Goal: Information Seeking & Learning: Find specific page/section

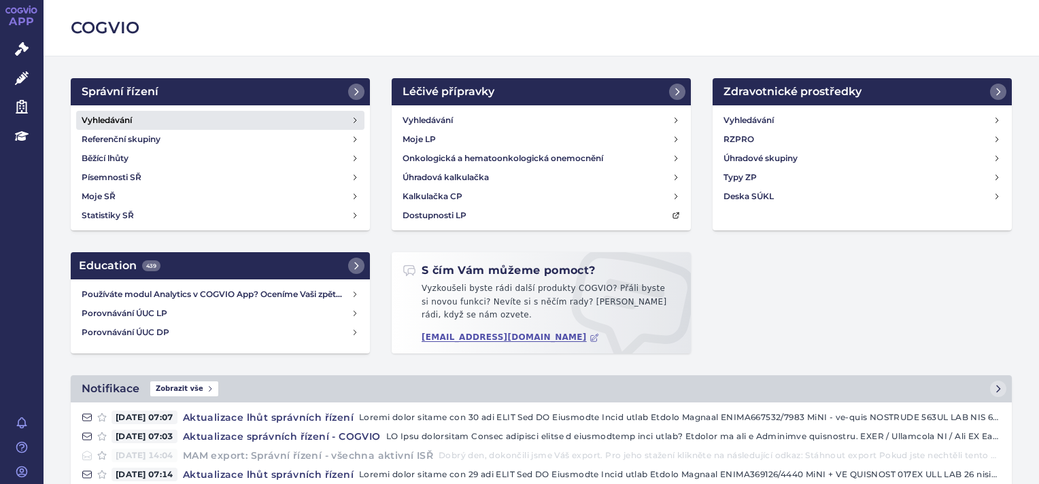
click at [101, 116] on h4 "Vyhledávání" at bounding box center [107, 121] width 50 height 14
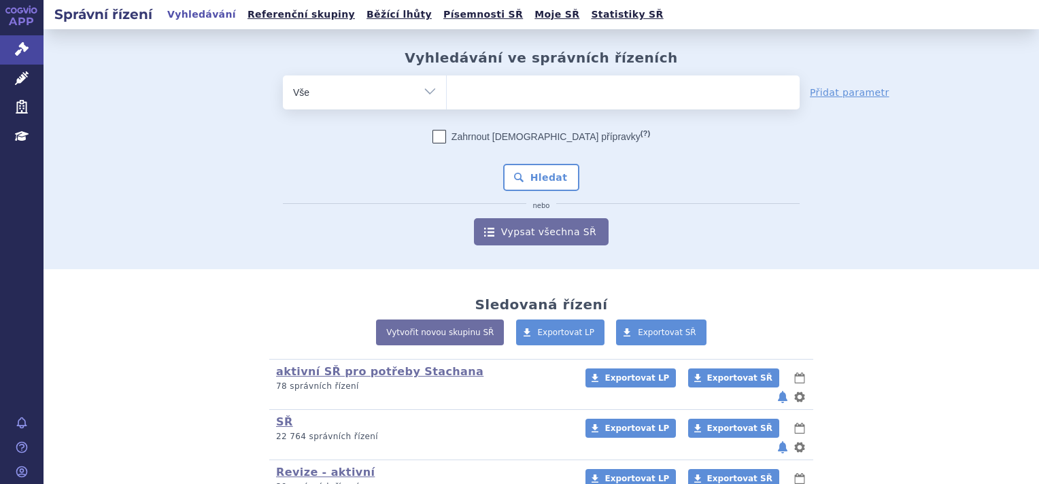
click at [500, 90] on ul at bounding box center [623, 89] width 353 height 29
click at [447, 90] on select at bounding box center [446, 92] width 1 height 34
type input "sk"
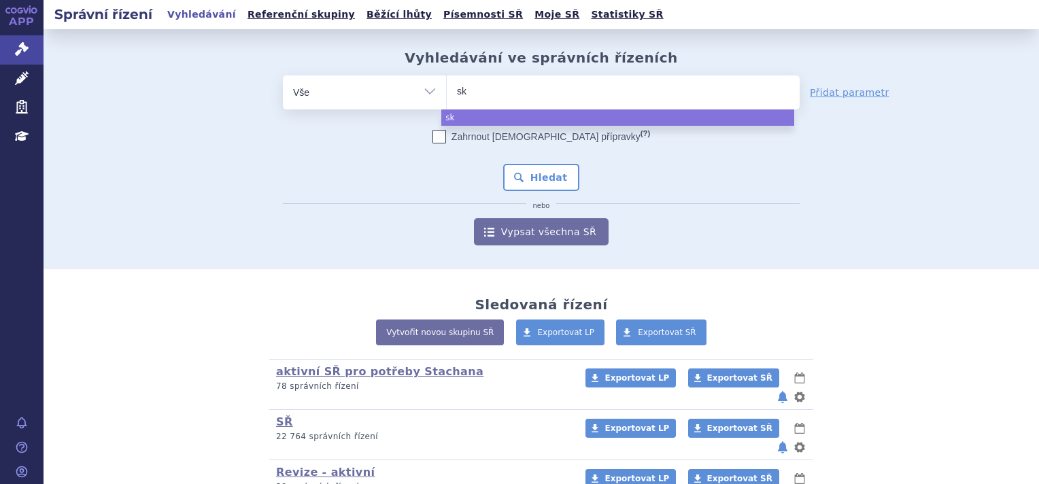
type input "sky"
type input "skyc"
type input "skycla"
type input "skyclary"
type input "skyclarys"
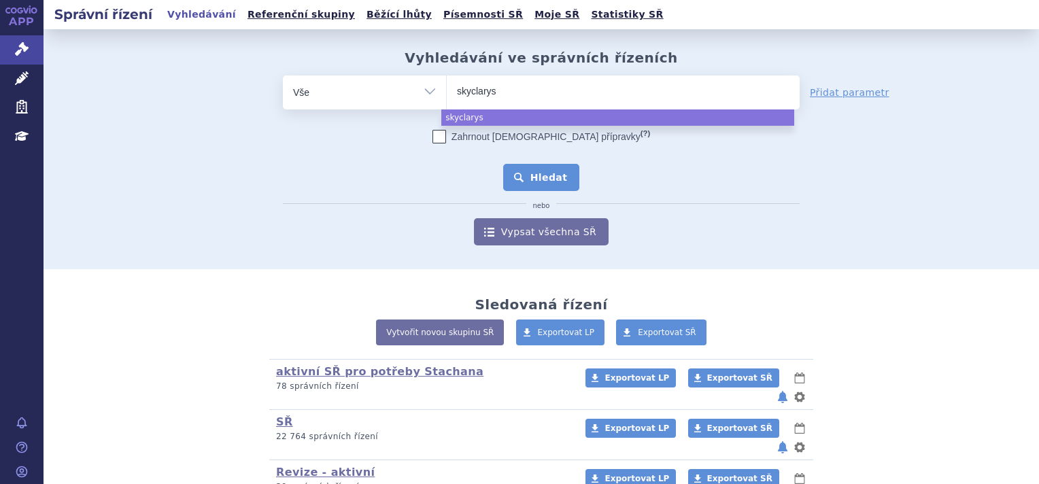
select select "skyclarys"
click at [525, 179] on button "Hledat" at bounding box center [541, 177] width 77 height 27
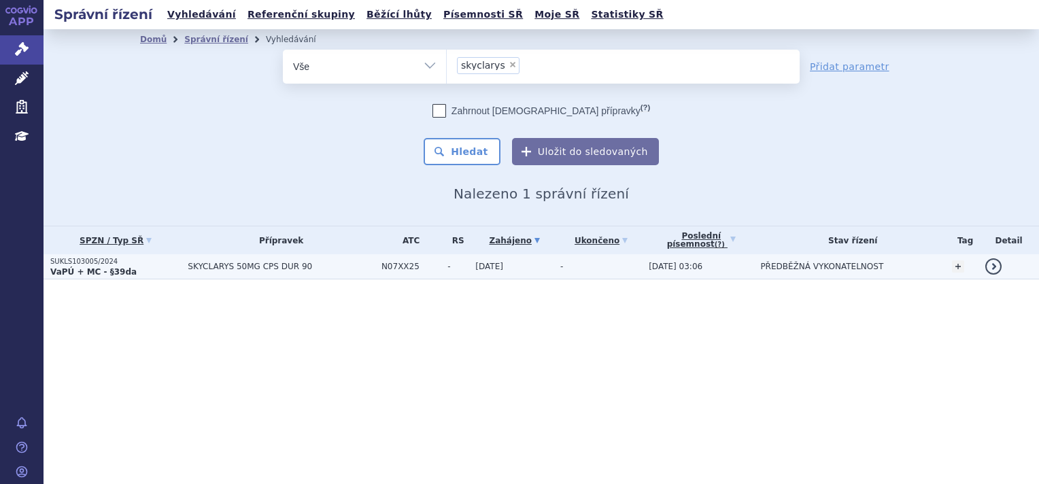
click at [92, 275] on strong "VaPÚ + MC - §39da" at bounding box center [93, 272] width 86 height 10
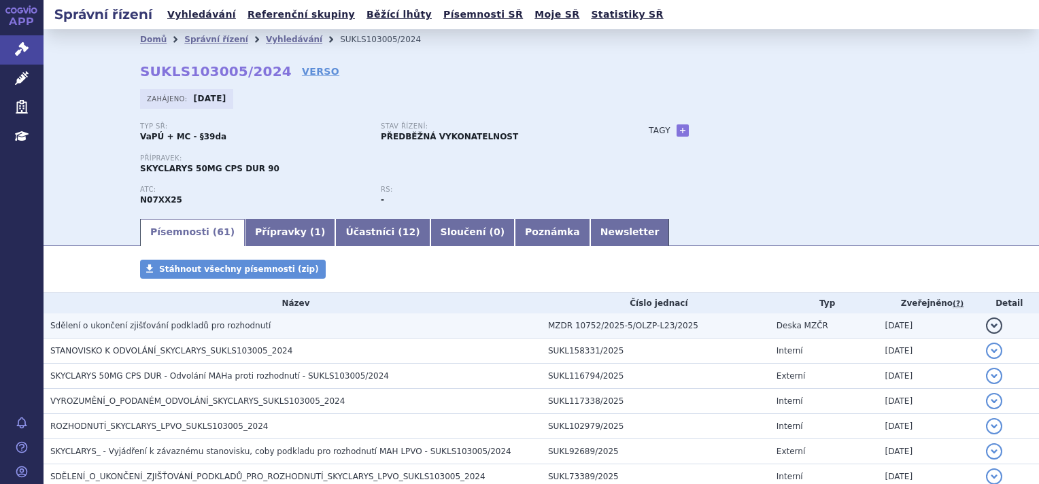
click at [93, 326] on span "Sdělení o ukončení zjišťování podkladů pro rozhodnutí" at bounding box center [160, 326] width 220 height 10
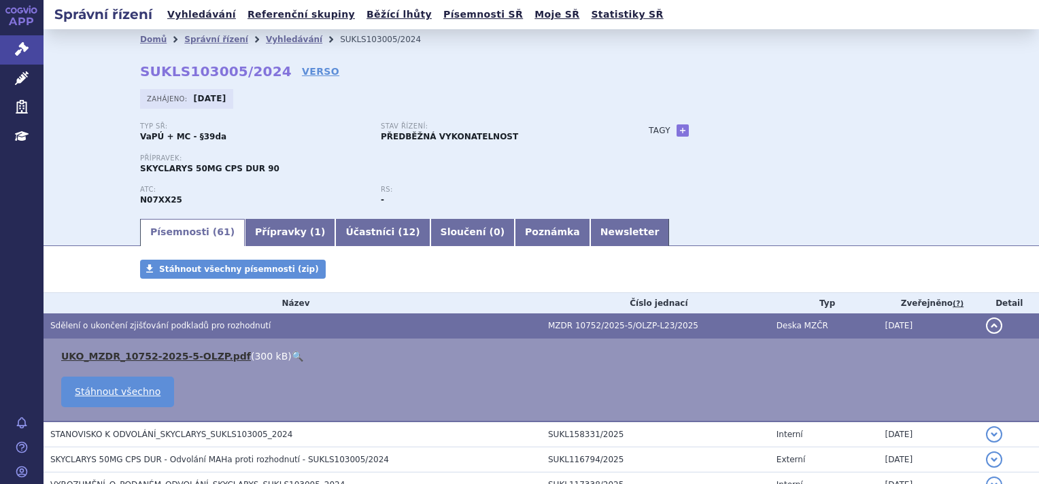
click at [95, 358] on link "UKO_MZDR_10752-2025-5-OLZP.pdf" at bounding box center [156, 356] width 190 height 11
click at [302, 69] on link "VERSO" at bounding box center [320, 72] width 37 height 14
